Goal: Information Seeking & Learning: Compare options

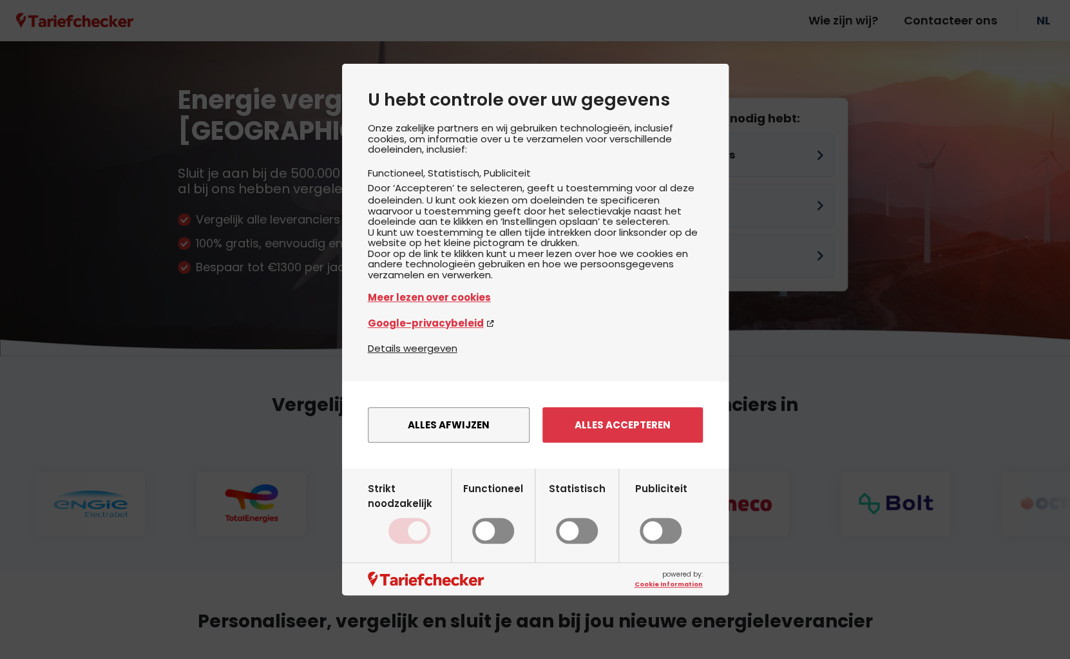
click at [482, 442] on button "Alles afwijzen" at bounding box center [449, 424] width 162 height 35
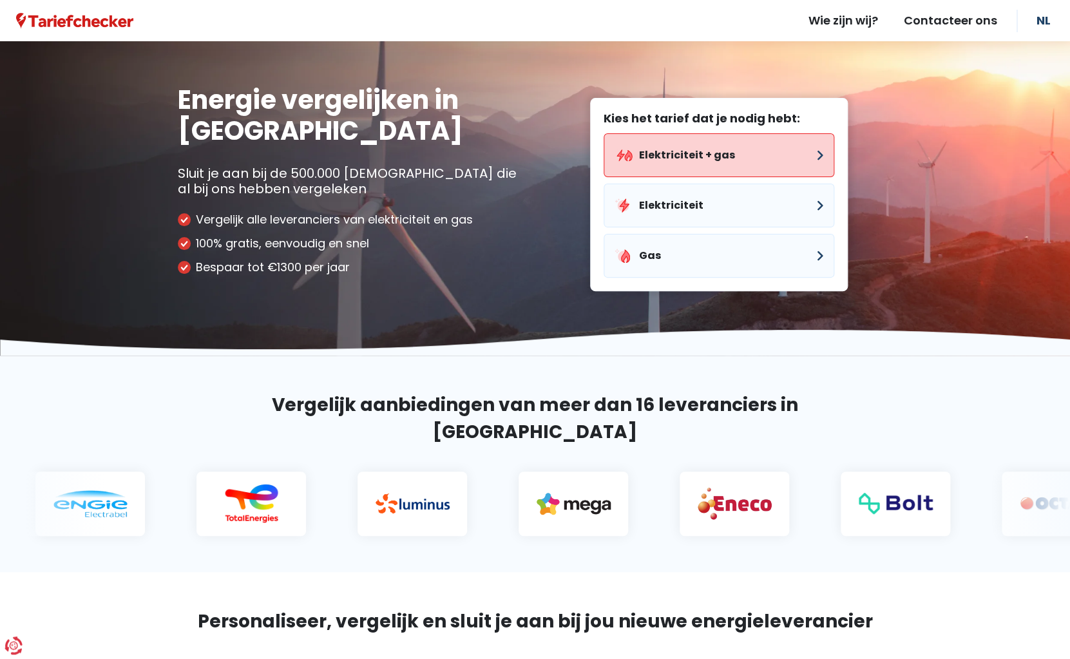
click at [708, 149] on button "Elektriciteit + gas" at bounding box center [718, 155] width 231 height 44
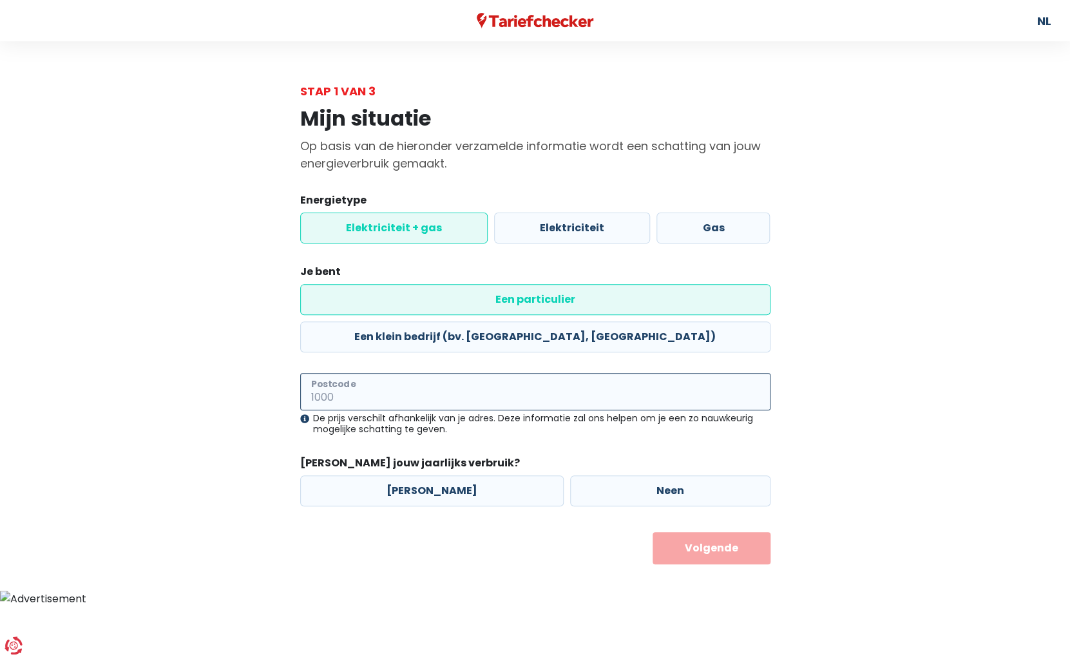
click at [397, 373] on input "Postcode" at bounding box center [535, 391] width 470 height 37
type input "1950"
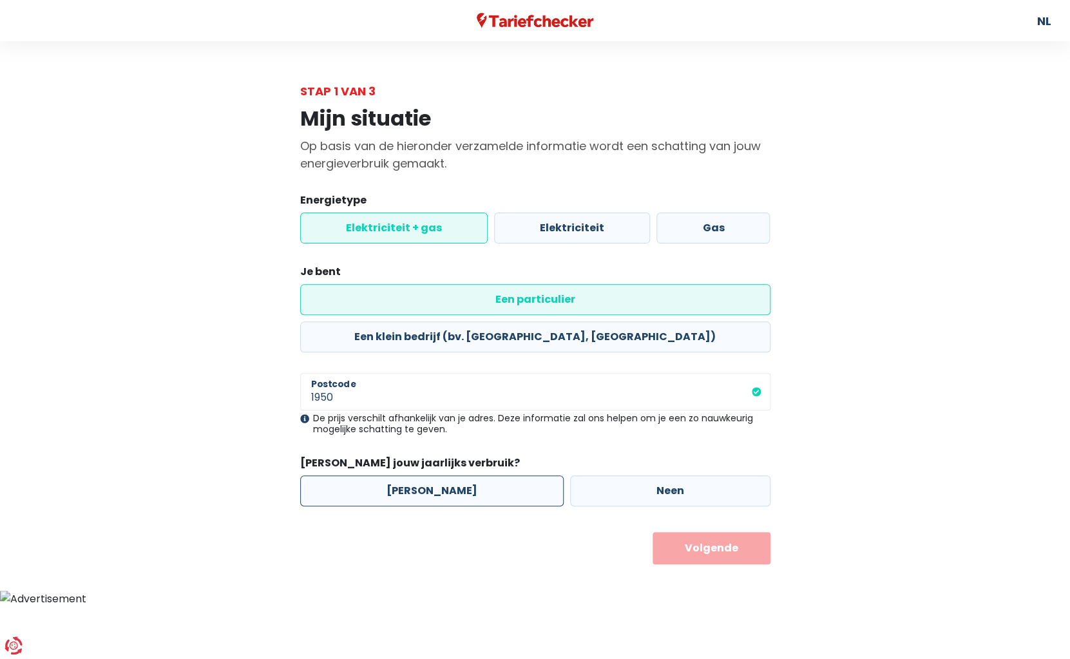
click at [374, 475] on label "[PERSON_NAME]" at bounding box center [431, 490] width 263 height 31
click at [374, 475] on input "[PERSON_NAME]" at bounding box center [431, 490] width 263 height 31
radio input "true"
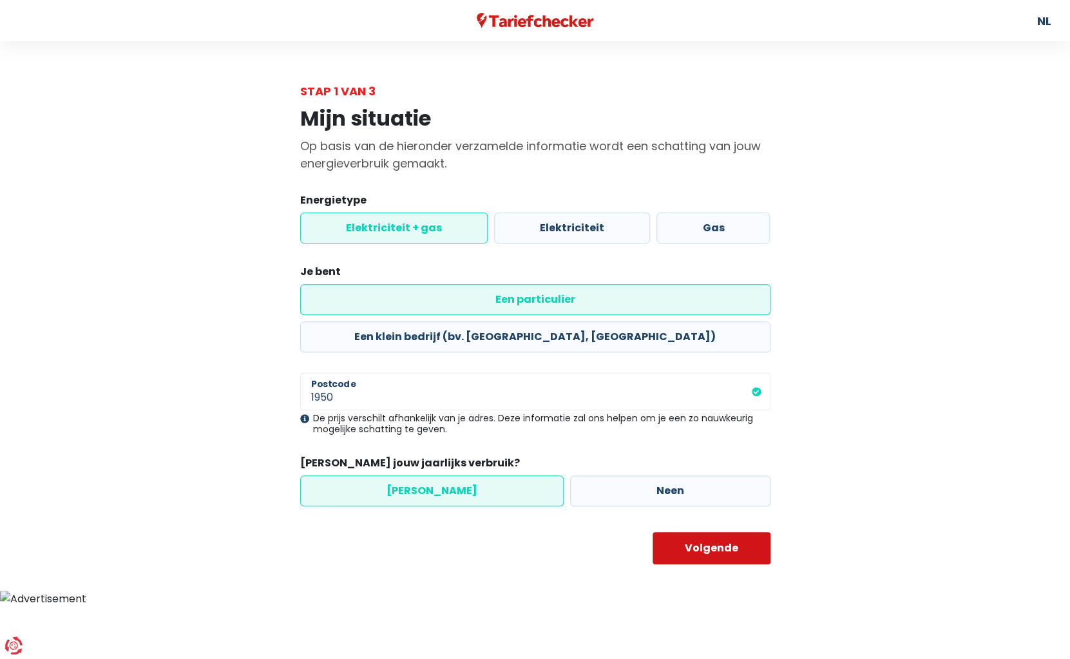
click at [724, 532] on button "Volgende" at bounding box center [711, 548] width 118 height 32
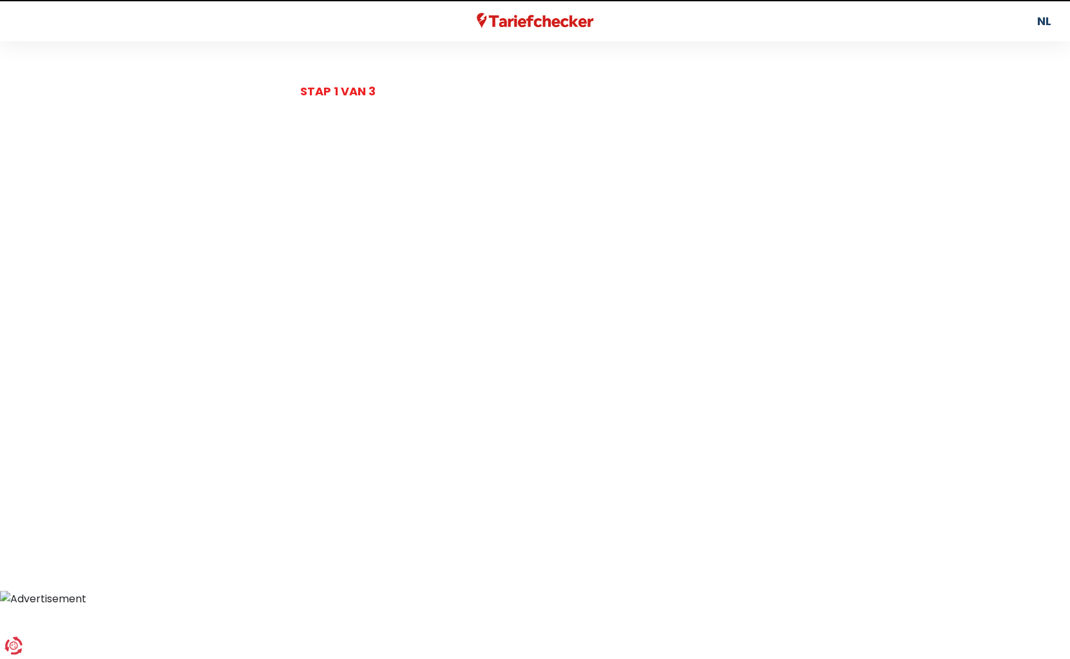
select select
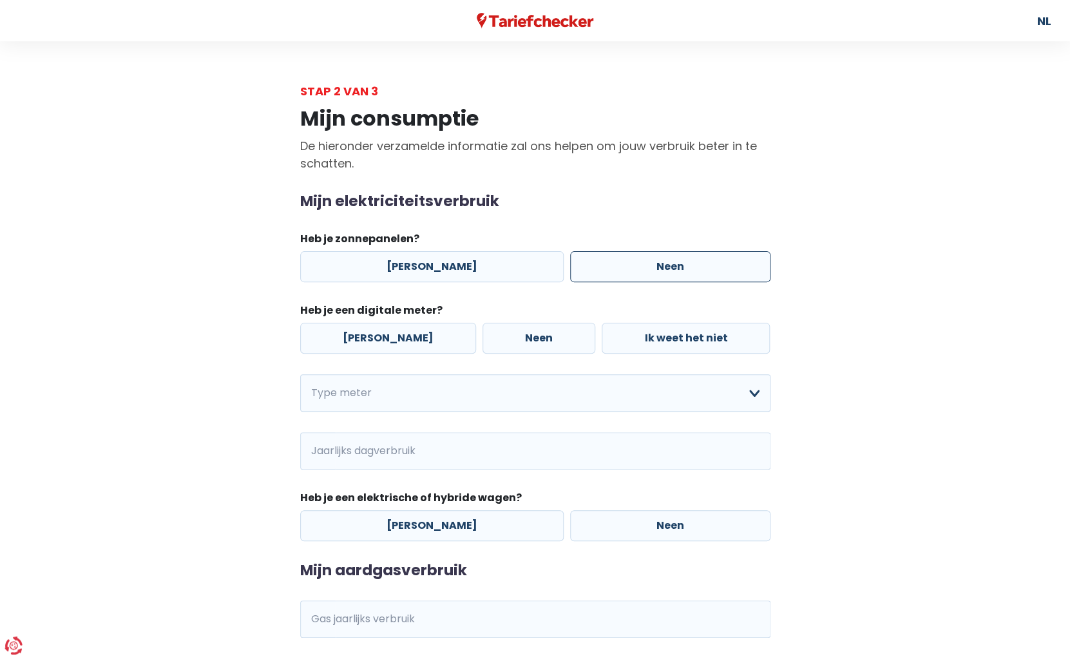
click at [636, 260] on label "Neen" at bounding box center [670, 266] width 200 height 31
click at [636, 260] on input "Neen" at bounding box center [670, 266] width 200 height 31
radio input "true"
click at [399, 341] on label "[PERSON_NAME]" at bounding box center [388, 338] width 176 height 31
click at [399, 341] on input "[PERSON_NAME]" at bounding box center [388, 338] width 176 height 31
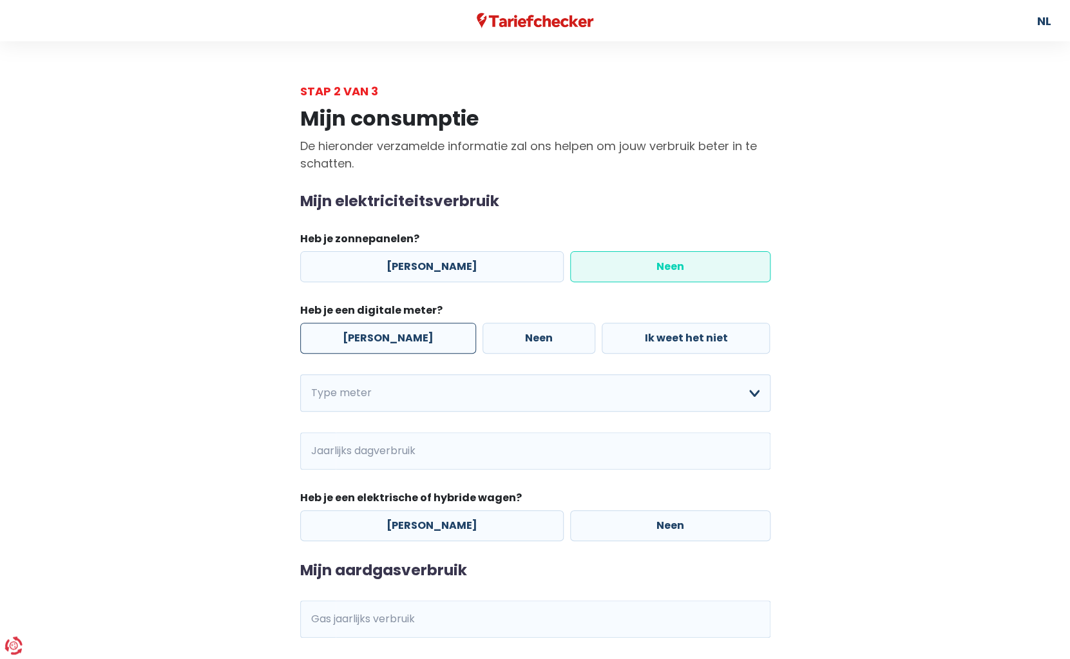
radio input "true"
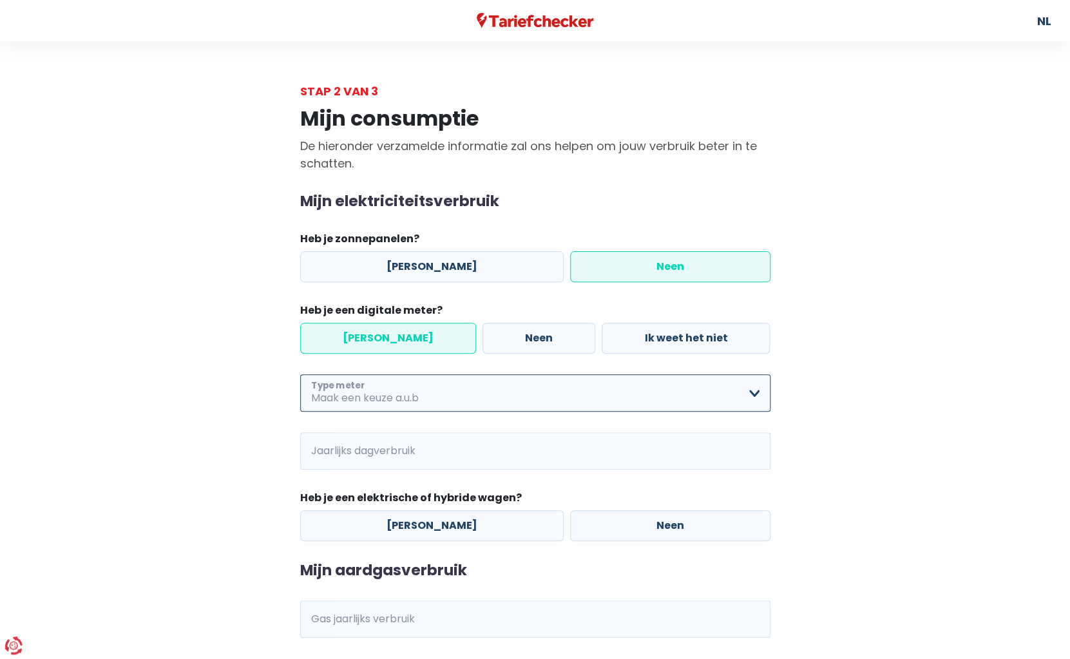
click at [300, 374] on select "Enkelvoudig Tweevoudig Enkelvoudig + uitsluitend nachttarief Tweevoudig + uitsl…" at bounding box center [535, 392] width 470 height 37
select select "day_night_bi_hourly"
click option "Tweevoudig" at bounding box center [0, 0] width 0 height 0
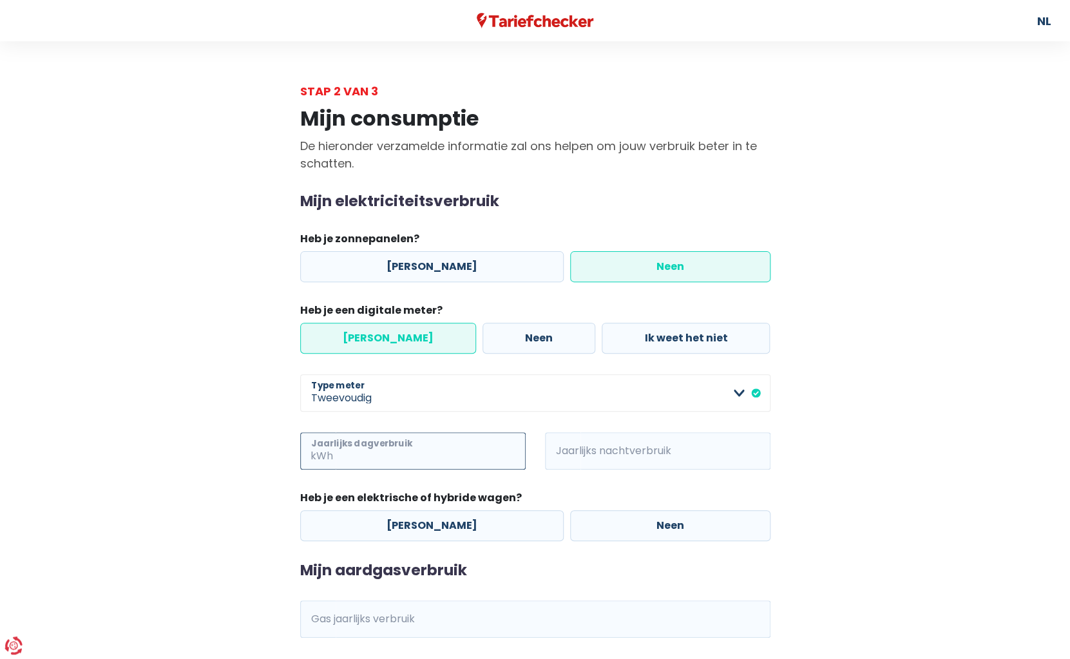
click at [383, 464] on input "Jaarlijks dagverbruik" at bounding box center [430, 450] width 190 height 37
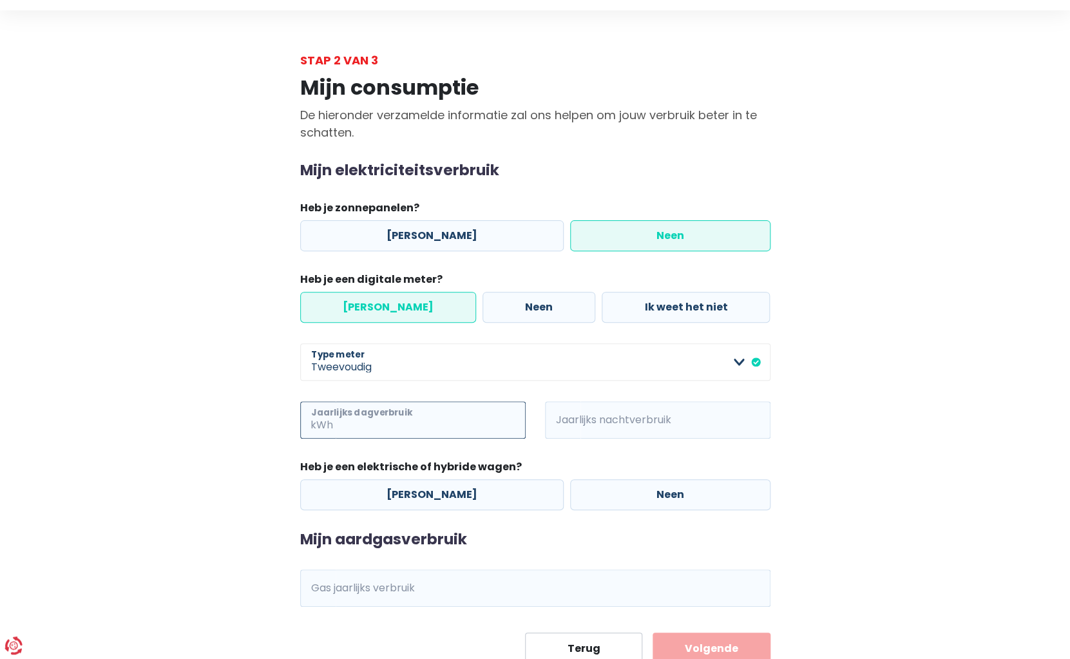
scroll to position [35, 0]
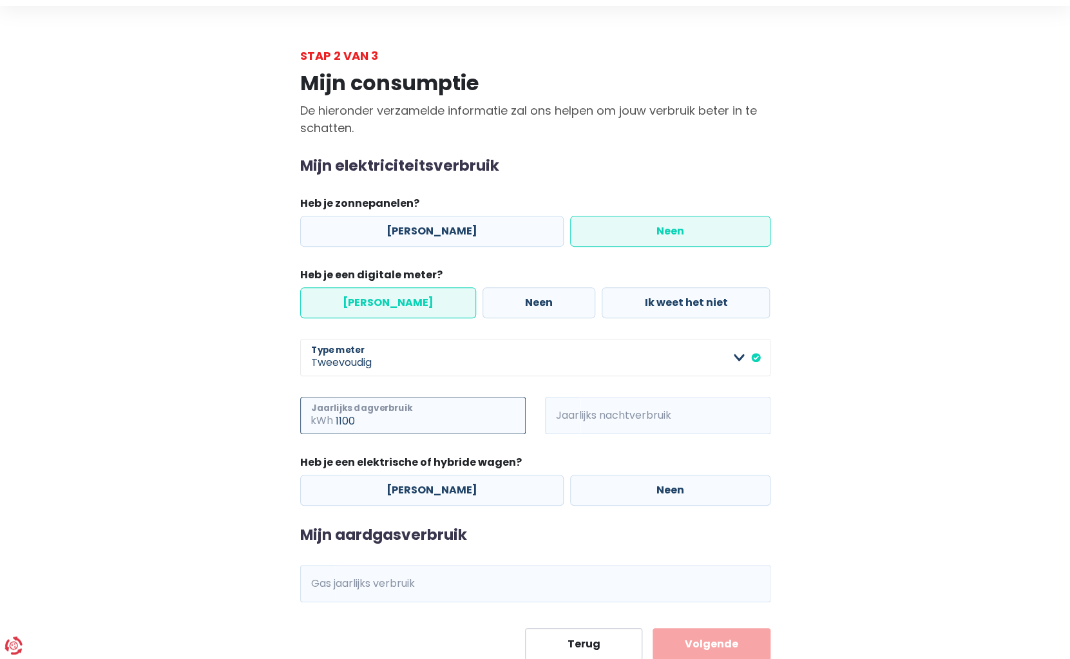
type input "1100"
click at [639, 424] on input "Jaarlijks nachtverbruik" at bounding box center [675, 415] width 190 height 37
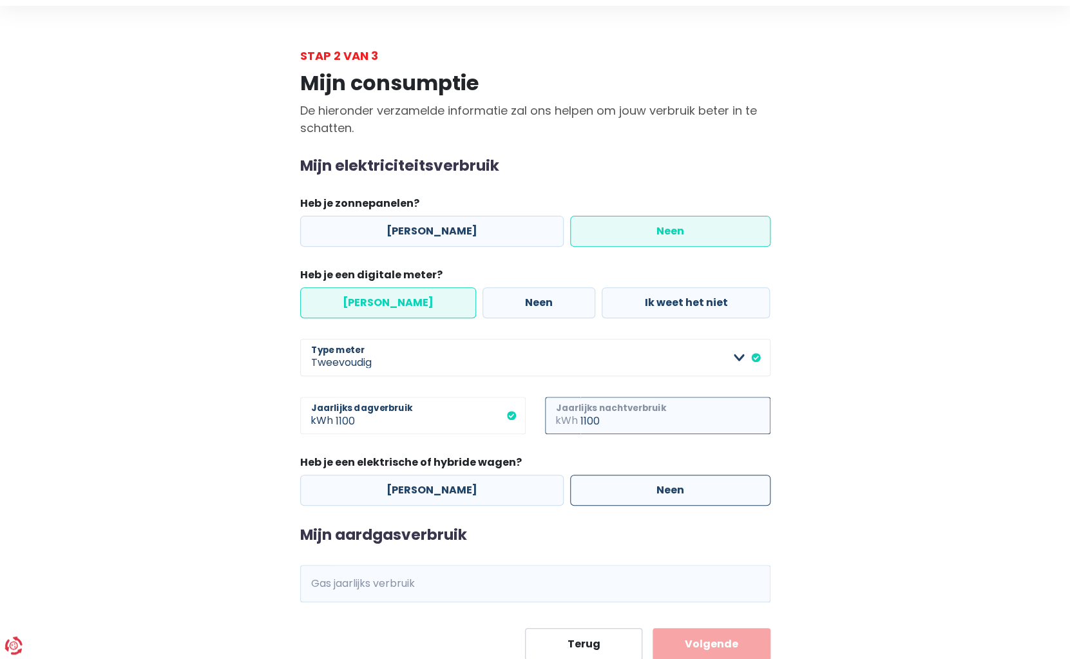
type input "1100"
click at [580, 487] on label "Neen" at bounding box center [670, 490] width 200 height 31
click at [580, 487] on input "Neen" at bounding box center [670, 490] width 200 height 31
radio input "true"
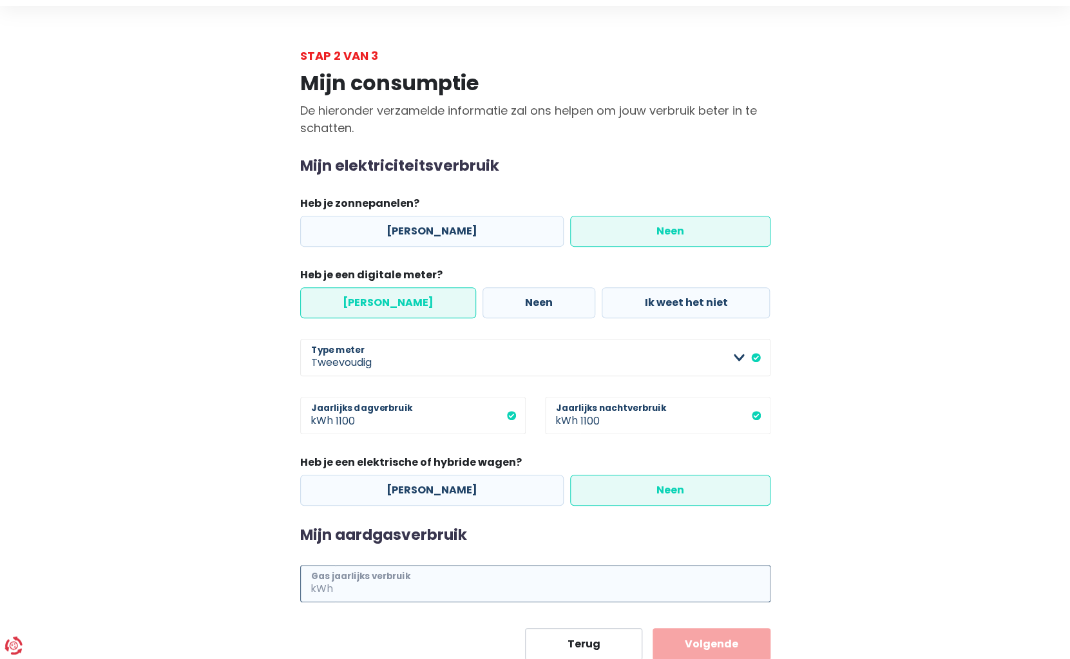
click at [431, 594] on input "Gas jaarlijks verbruik" at bounding box center [552, 583] width 435 height 37
type input "17000"
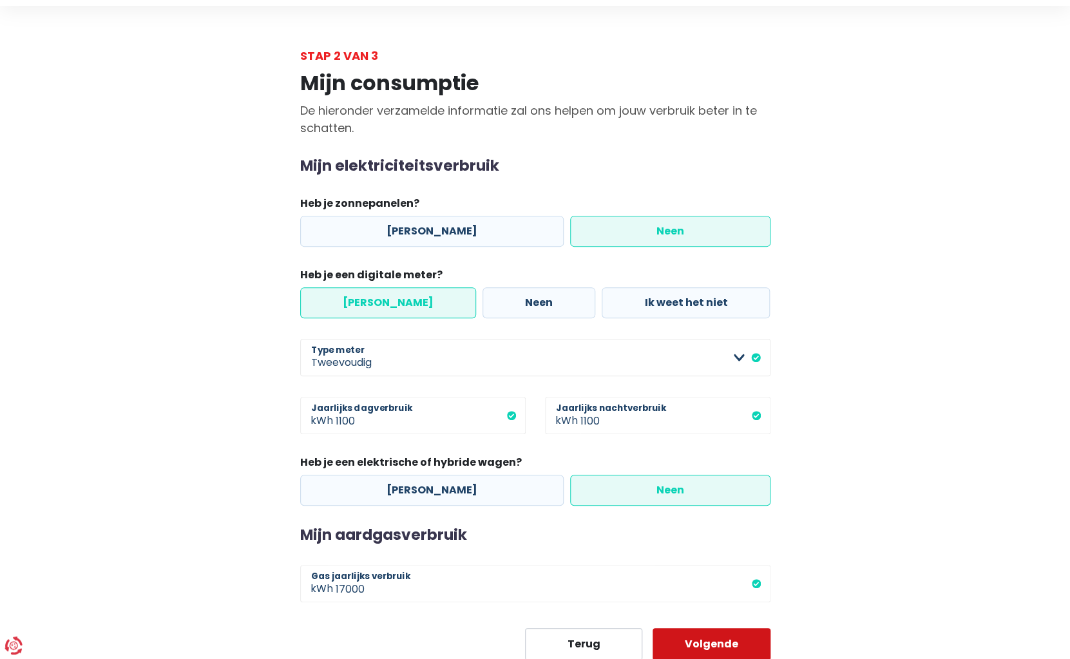
click at [726, 639] on button "Volgende" at bounding box center [711, 644] width 118 height 32
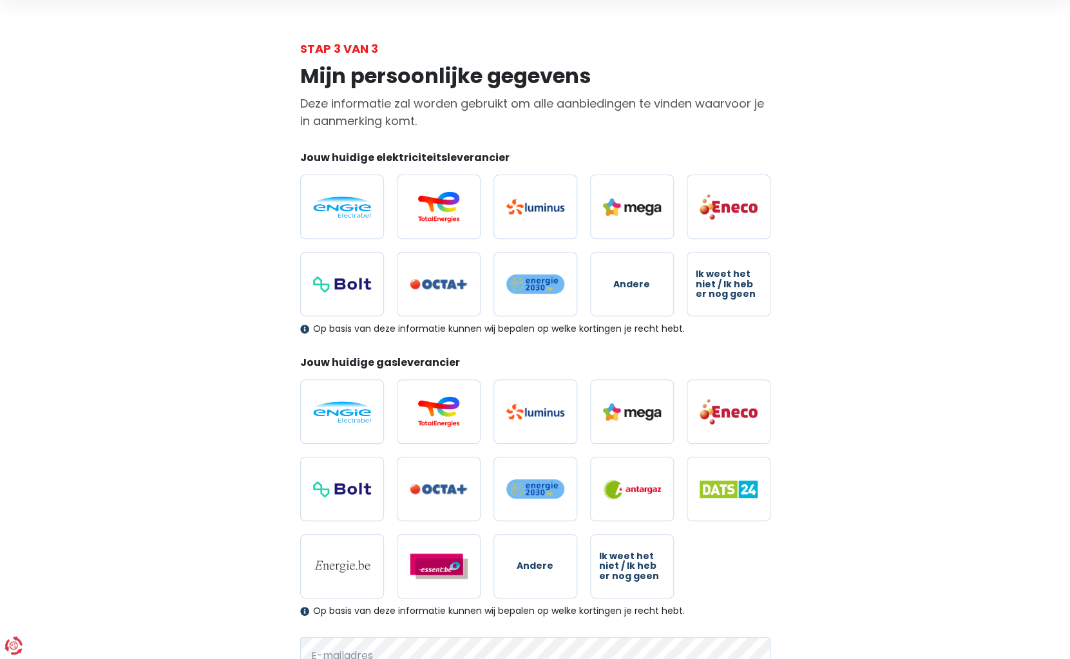
scroll to position [55, 0]
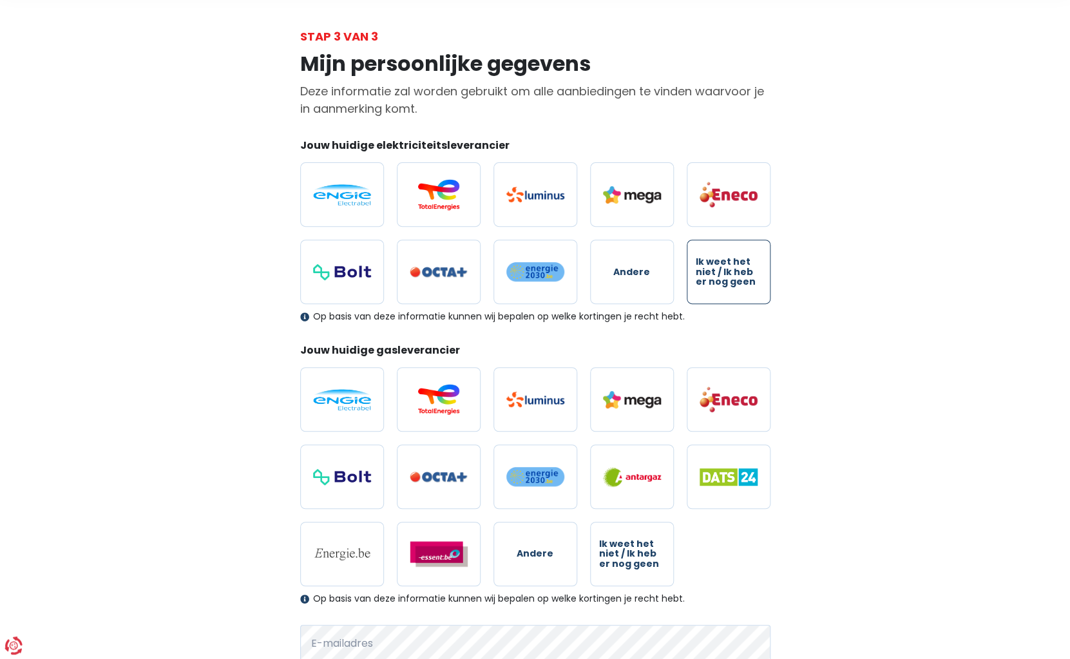
click at [752, 292] on label "Ik weet het niet / Ik heb er nog geen" at bounding box center [728, 272] width 84 height 64
click at [752, 292] on input "Ik weet het niet / Ik heb er nog geen" at bounding box center [728, 272] width 84 height 64
radio input "true"
click at [638, 541] on span "Ik weet het niet / Ik heb er nog geen" at bounding box center [632, 554] width 66 height 30
click at [638, 541] on input "Ik weet het niet / Ik heb er nog geen" at bounding box center [632, 554] width 84 height 64
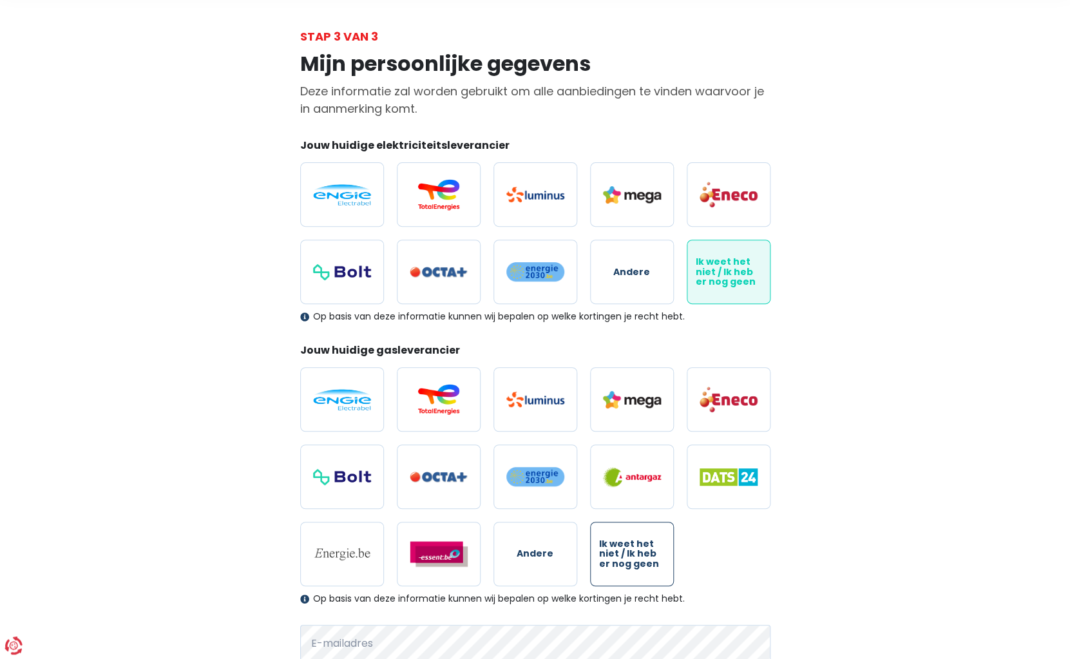
radio input "true"
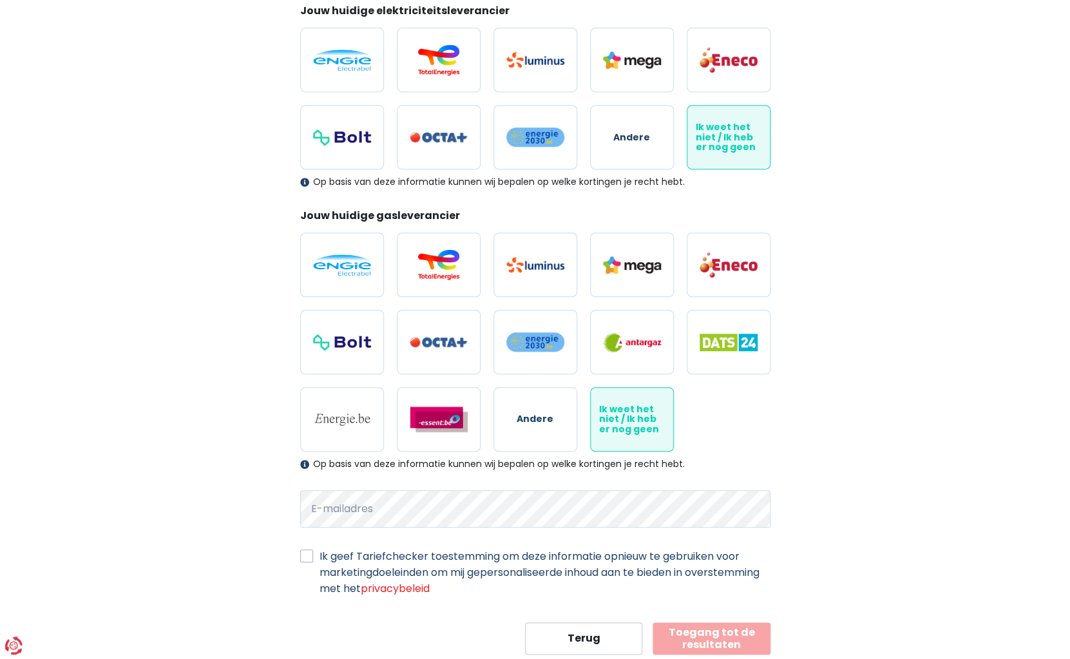
scroll to position [227, 0]
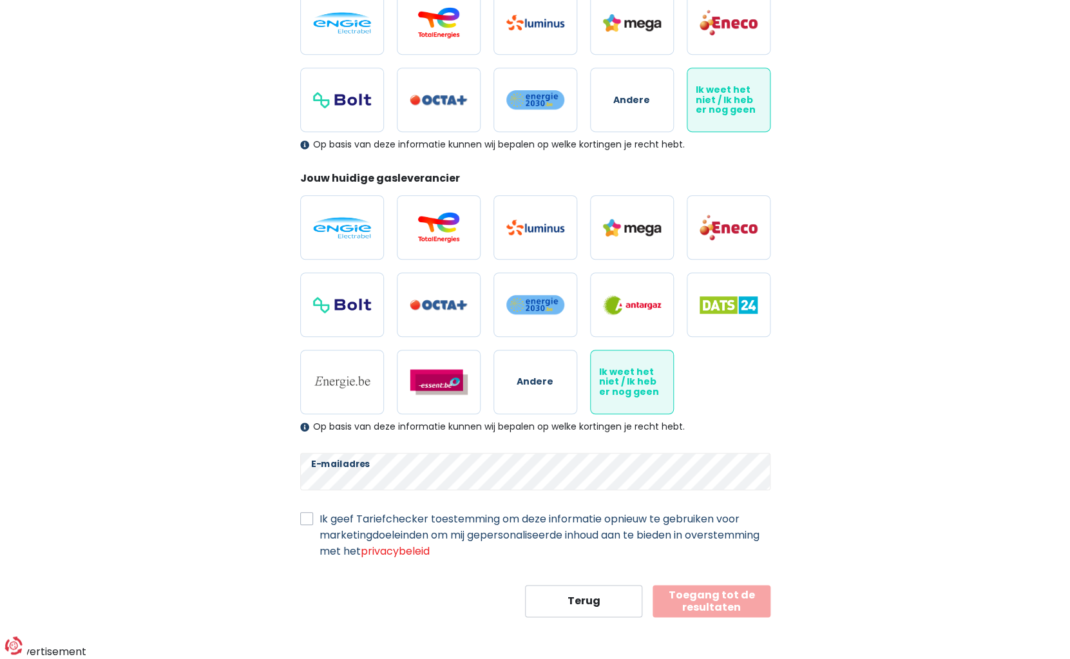
click at [319, 520] on label "Ik geef Tariefchecker toestemming om deze informatie opnieuw te gebruiken voor …" at bounding box center [544, 535] width 451 height 48
click at [310, 520] on input "Ik geef Tariefchecker toestemming om deze informatie opnieuw te gebruiken voor …" at bounding box center [306, 517] width 13 height 13
checkbox input "true"
click at [684, 598] on button "Toegang tot de resultaten" at bounding box center [711, 601] width 118 height 32
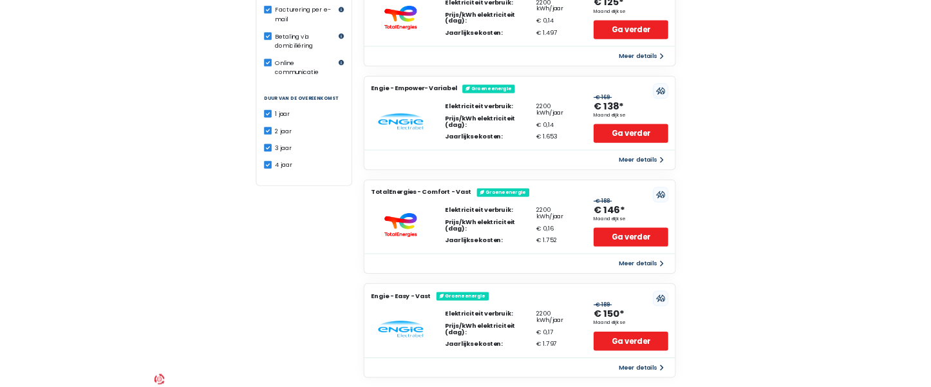
scroll to position [498, 0]
